Goal: Information Seeking & Learning: Learn about a topic

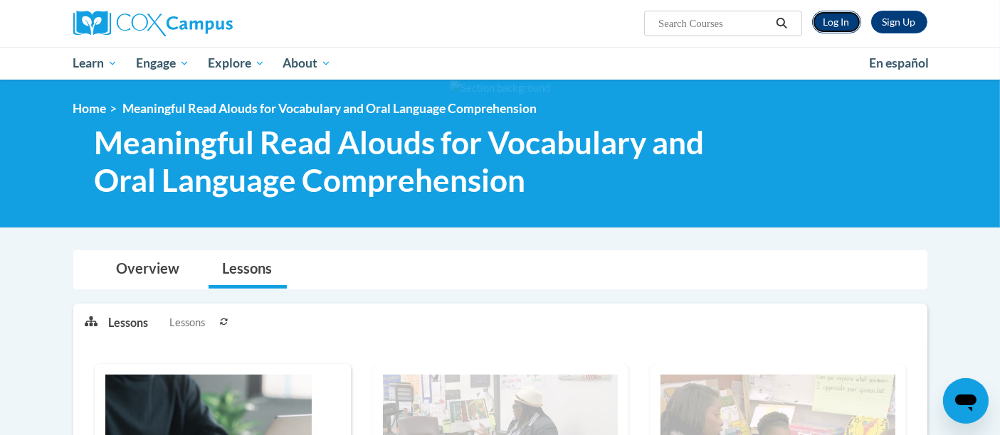
click at [825, 21] on link "Log In" at bounding box center [836, 22] width 49 height 23
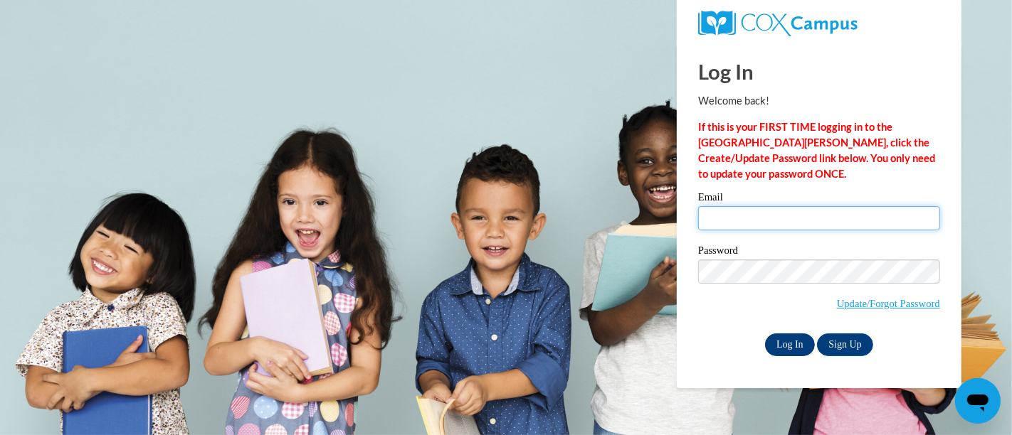
type input "cmpalac@sunprairieschools.org"
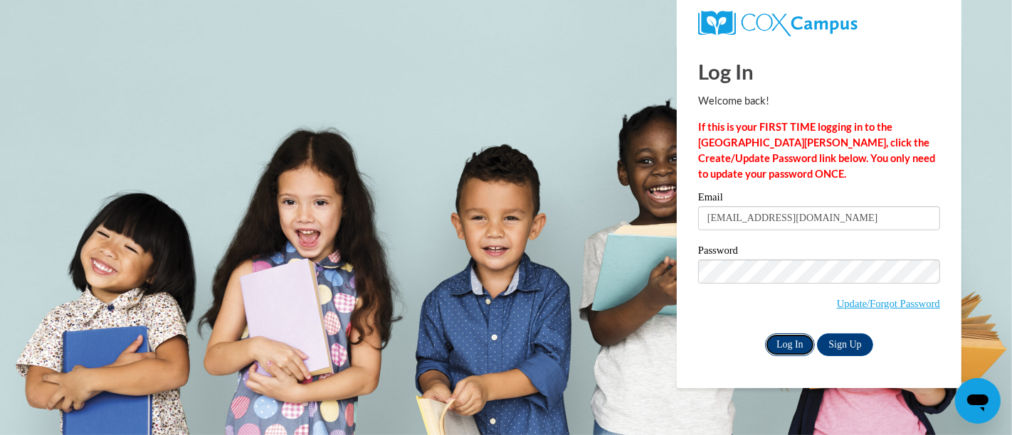
click at [795, 344] on input "Log In" at bounding box center [790, 345] width 50 height 23
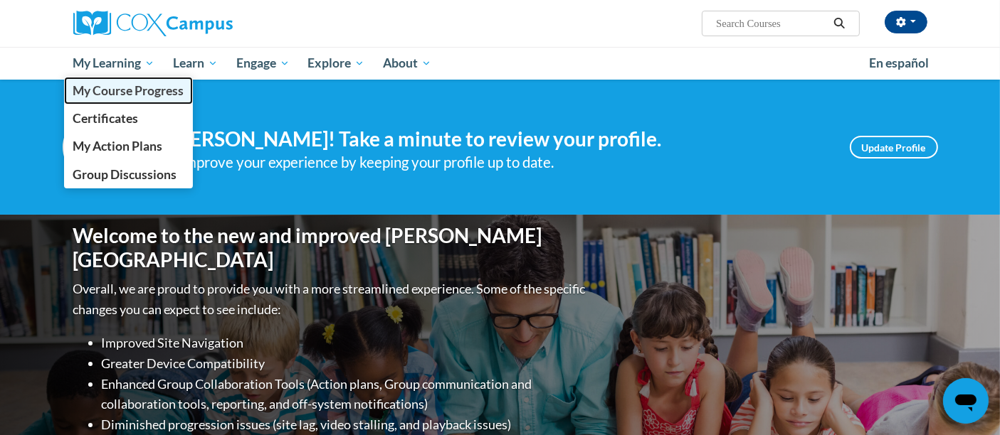
click at [125, 97] on span "My Course Progress" at bounding box center [128, 90] width 111 height 15
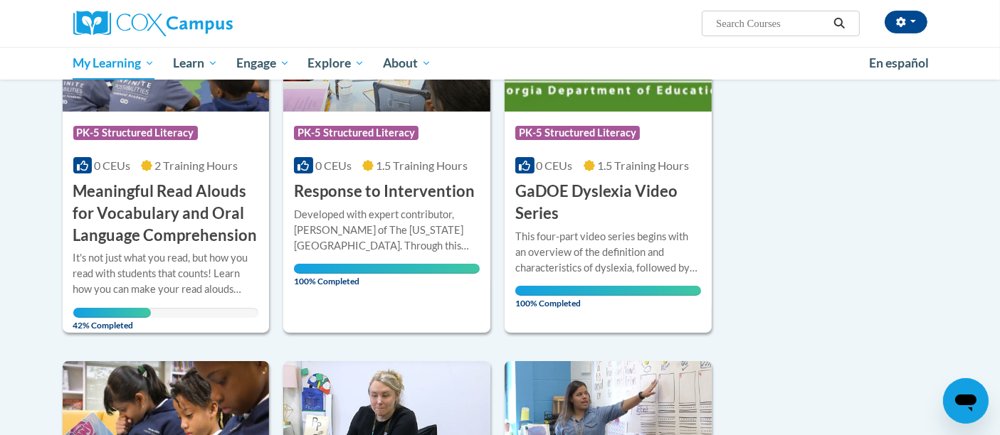
scroll to position [286, 0]
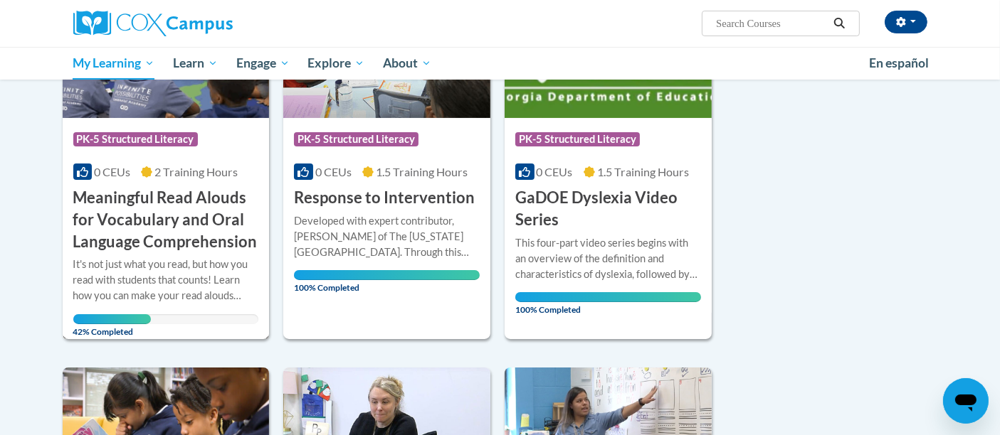
click at [217, 265] on div "It's not just what you read, but how you read with students that counts! Learn …" at bounding box center [166, 280] width 186 height 47
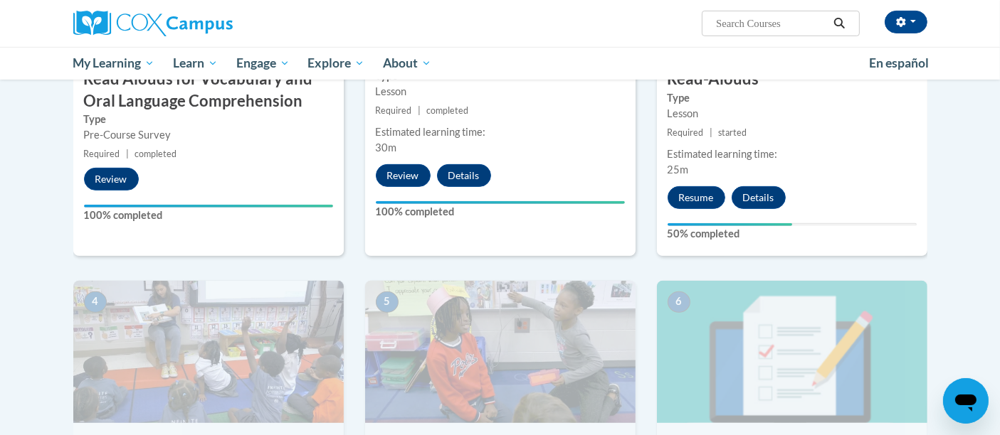
scroll to position [518, 0]
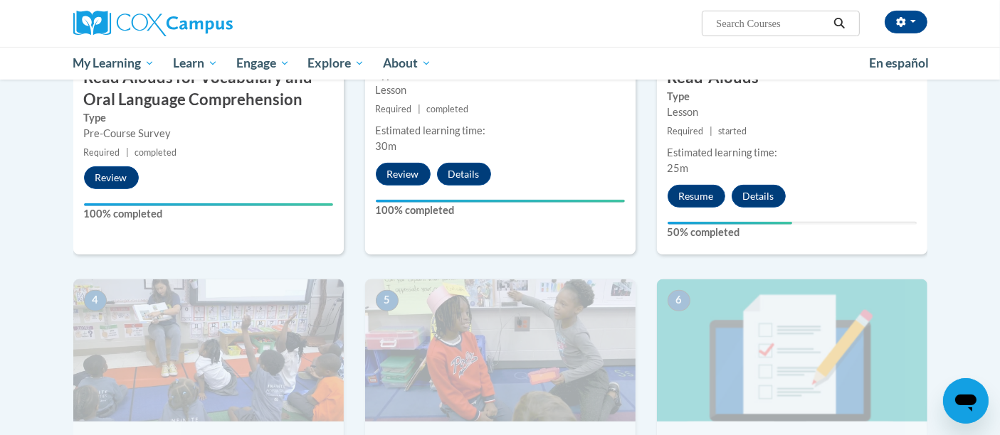
click at [712, 211] on div "3 Building Blocks of the Brain and Read-Alouds Type Lesson Required | started E…" at bounding box center [792, 71] width 270 height 368
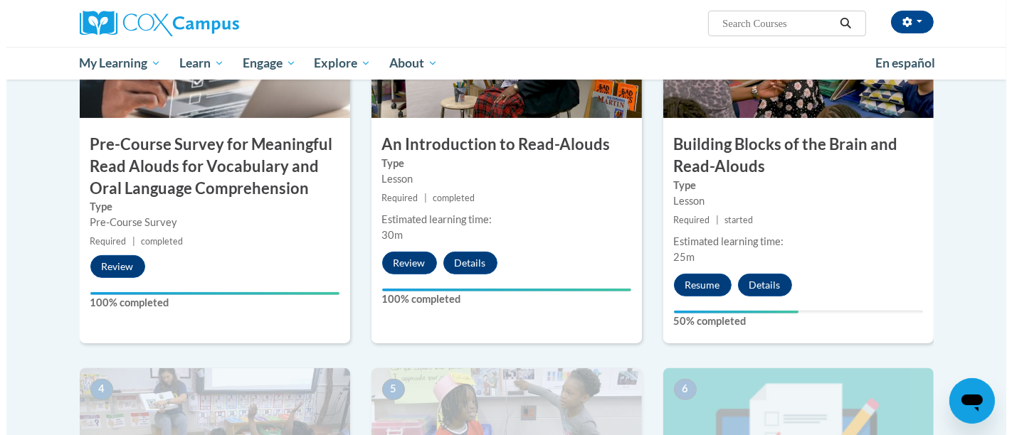
scroll to position [349, 0]
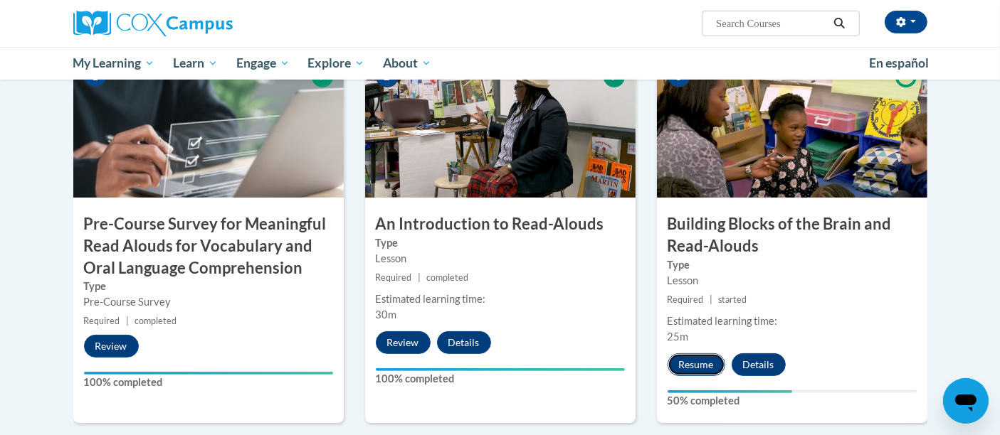
click at [694, 373] on button "Resume" at bounding box center [696, 365] width 58 height 23
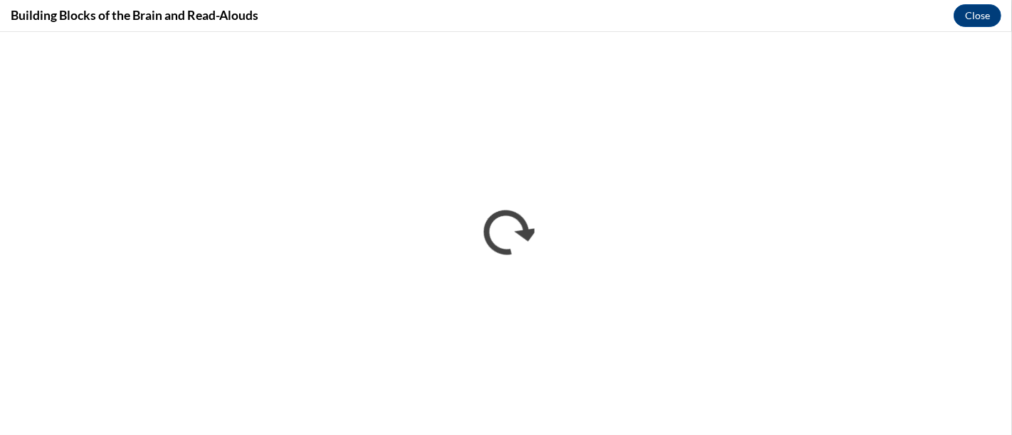
scroll to position [0, 0]
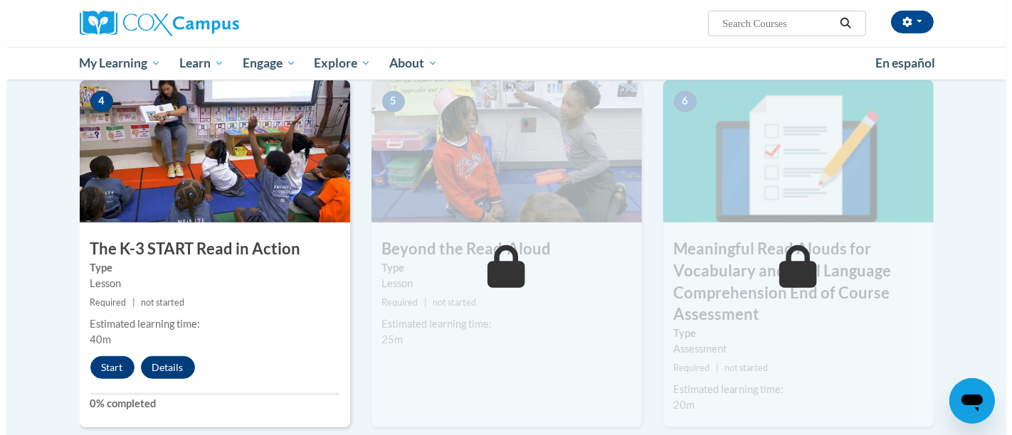
scroll to position [752, 0]
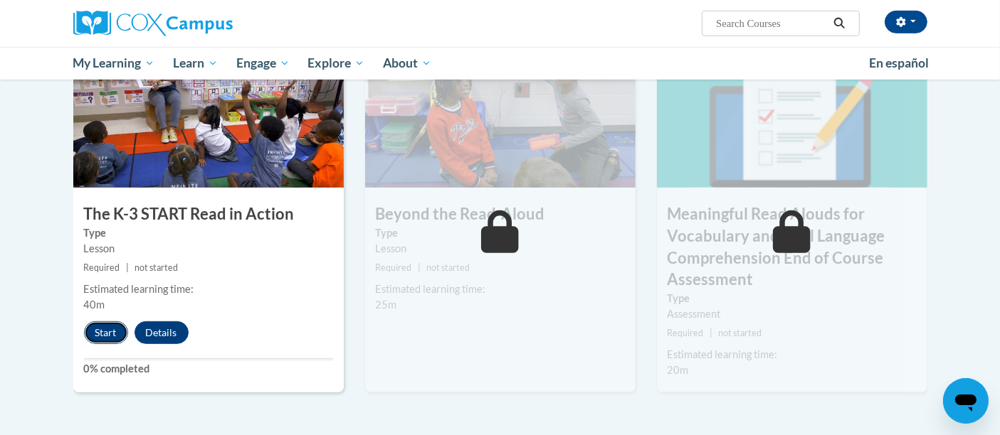
click at [107, 334] on button "Start" at bounding box center [106, 333] width 44 height 23
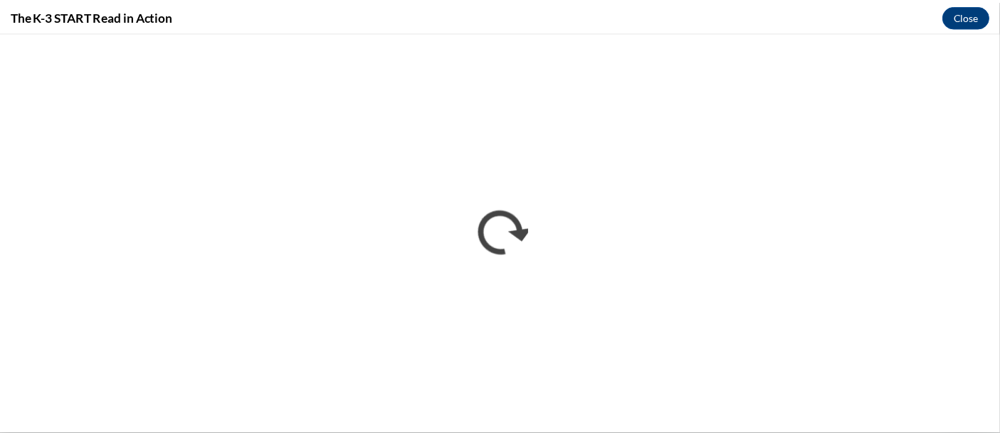
scroll to position [0, 0]
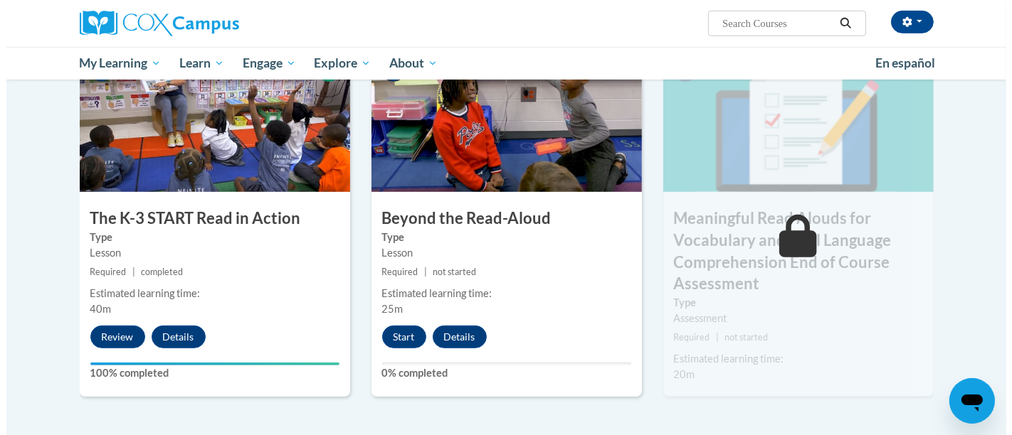
scroll to position [749, 0]
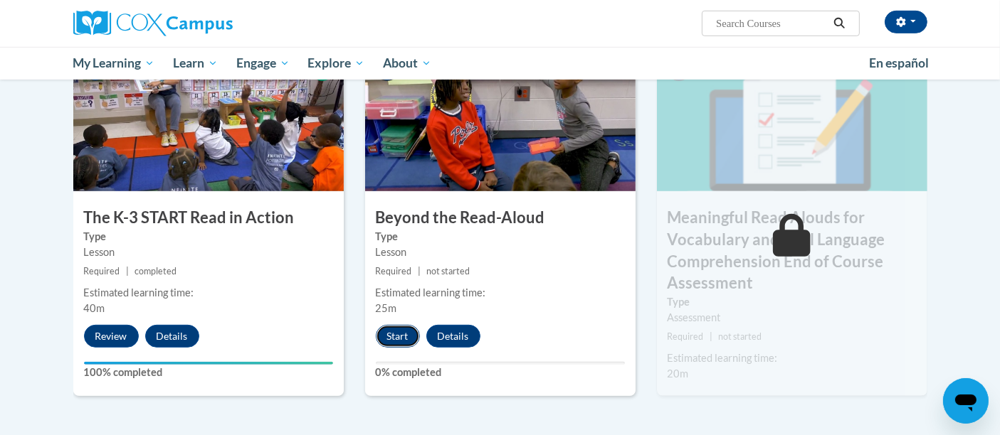
click at [416, 342] on button "Start" at bounding box center [398, 336] width 44 height 23
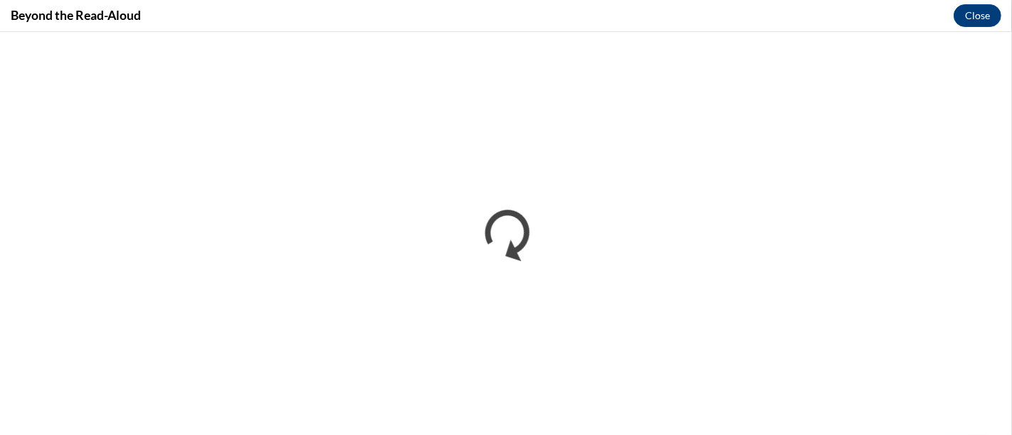
scroll to position [0, 0]
